Goal: Task Accomplishment & Management: Manage account settings

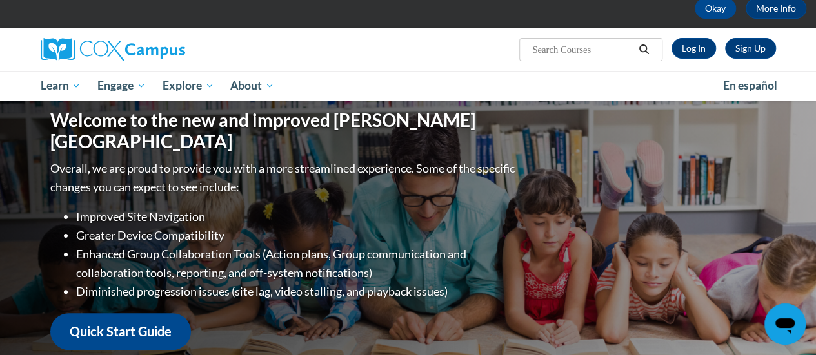
scroll to position [66, 0]
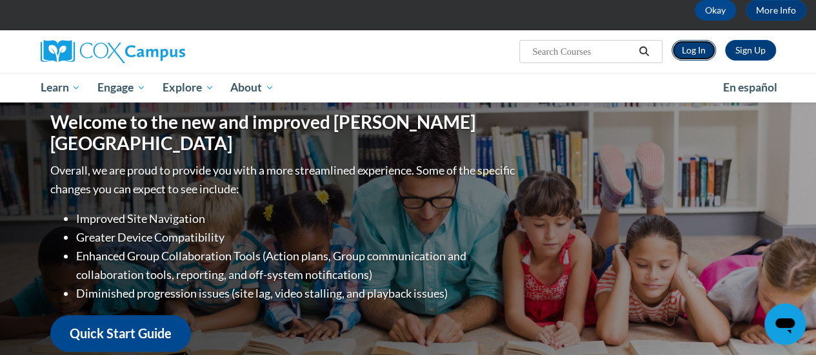
click at [698, 52] on link "Log In" at bounding box center [693, 50] width 44 height 21
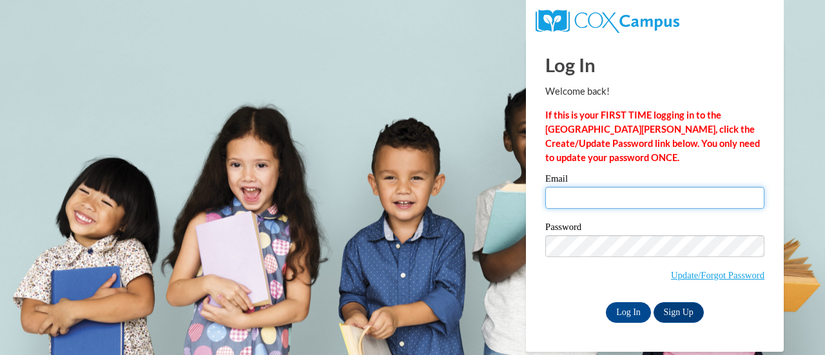
click at [676, 196] on input "Email" at bounding box center [654, 198] width 219 height 22
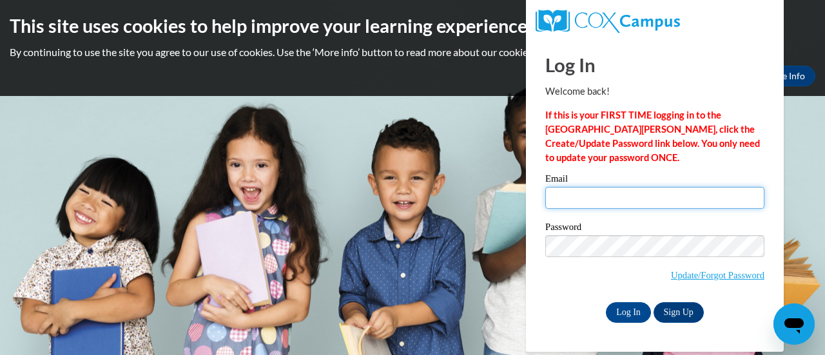
type input "perla.westmoreland@rusd.org"
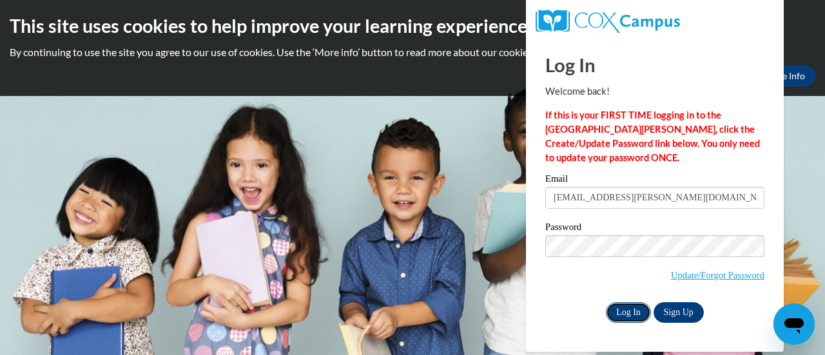
click at [637, 311] on input "Log In" at bounding box center [628, 312] width 45 height 21
click at [628, 310] on input "Log In" at bounding box center [628, 312] width 45 height 21
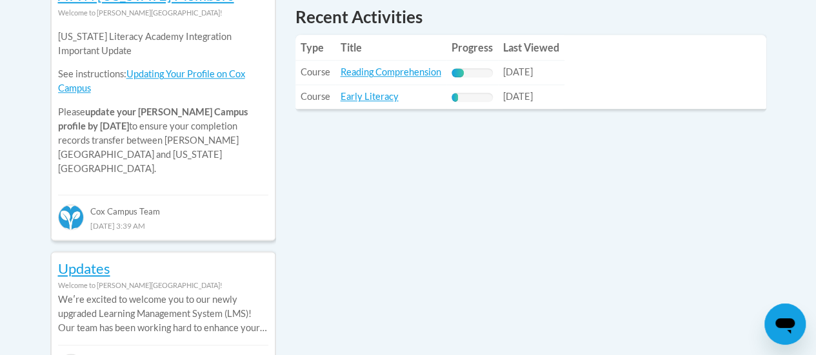
scroll to position [622, 0]
click at [417, 72] on link "Reading Comprehension" at bounding box center [390, 71] width 101 height 11
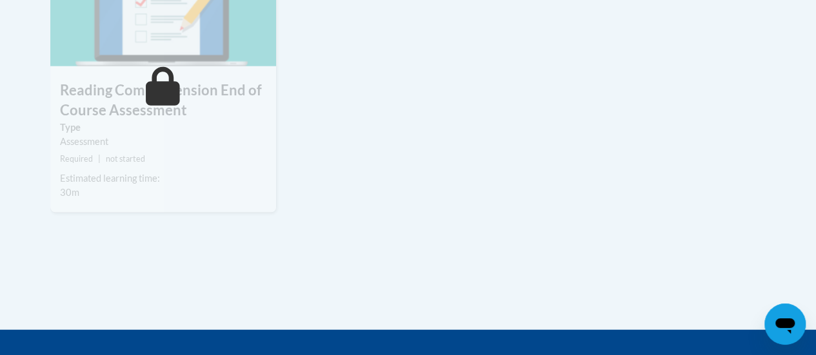
scroll to position [1485, 0]
